Goal: Navigation & Orientation: Find specific page/section

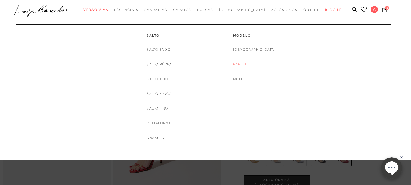
click at [248, 66] on link "Papete" at bounding box center [240, 65] width 14 height 6
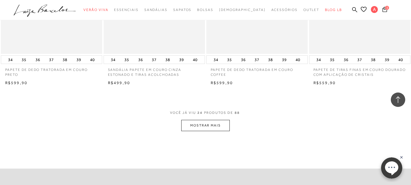
scroll to position [1087, 0]
click at [225, 124] on button "MOSTRAR MAIS" at bounding box center [205, 125] width 49 height 11
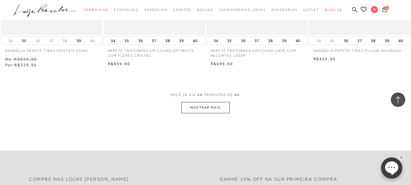
scroll to position [2283, 0]
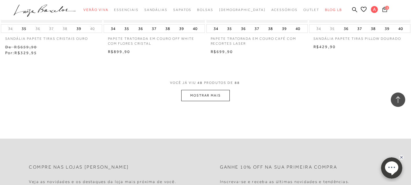
click at [194, 91] on button "MOSTRAR MAIS" at bounding box center [205, 95] width 49 height 11
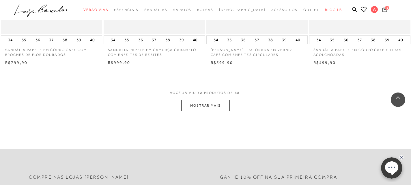
scroll to position [3436, 0]
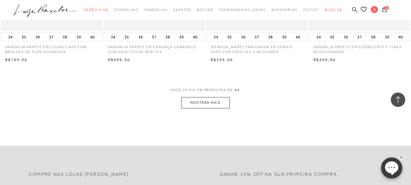
click at [216, 97] on button "MOSTRAR MAIS" at bounding box center [205, 102] width 49 height 11
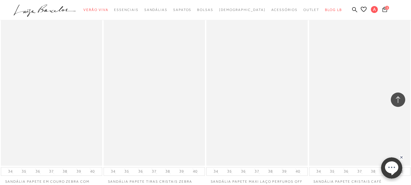
scroll to position [4012, 0]
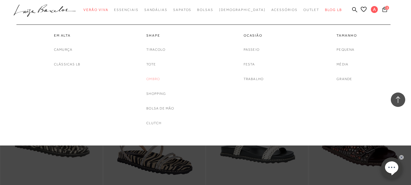
click at [155, 80] on link "Ombro" at bounding box center [153, 79] width 14 height 6
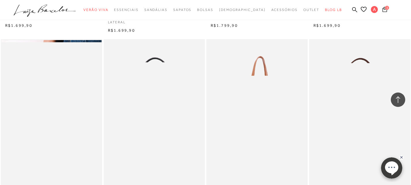
scroll to position [772, 0]
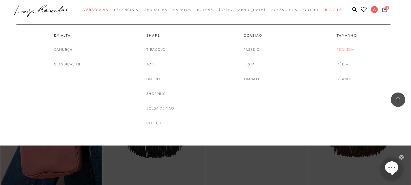
click at [343, 47] on link "Pequena" at bounding box center [346, 50] width 18 height 6
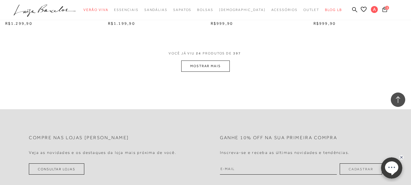
scroll to position [1147, 0]
click at [211, 62] on button "MOSTRAR MAIS" at bounding box center [205, 65] width 49 height 11
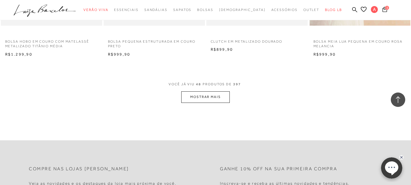
scroll to position [2266, 0]
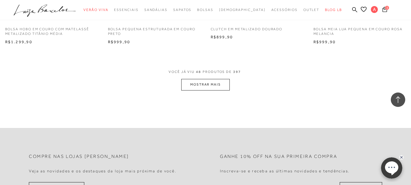
click at [201, 90] on button "MOSTRAR MAIS" at bounding box center [205, 84] width 49 height 11
click at [201, 90] on div "Loading..." at bounding box center [208, 95] width 20 height 20
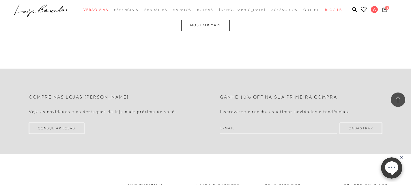
scroll to position [3464, 0]
